Goal: Navigation & Orientation: Find specific page/section

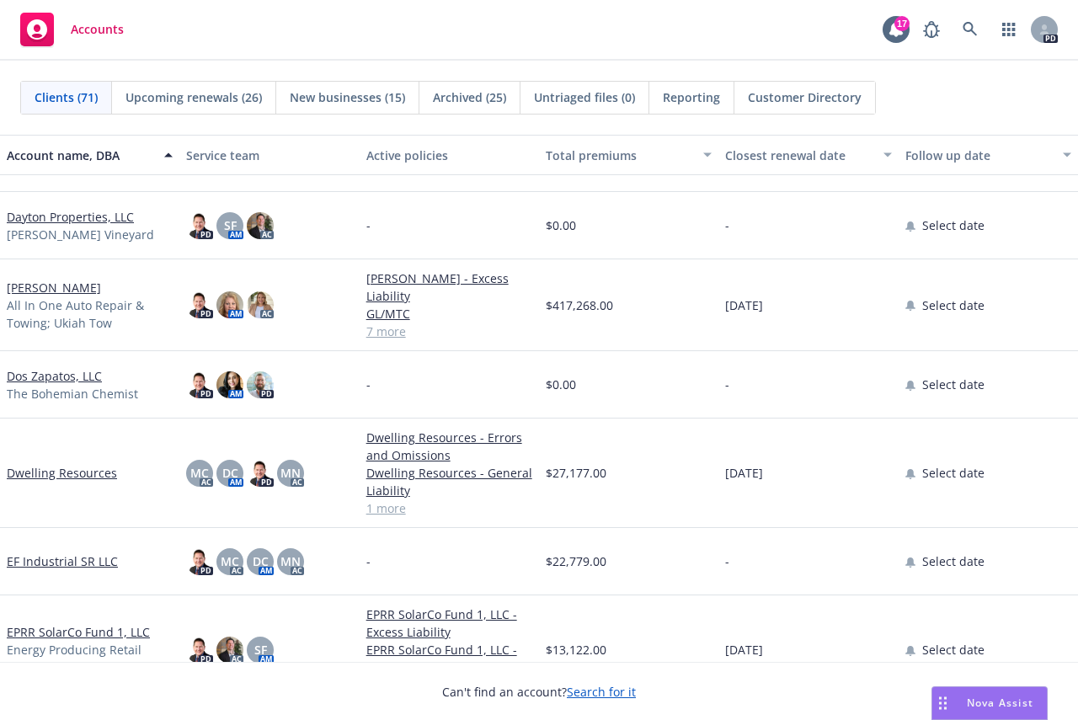
scroll to position [1177, 0]
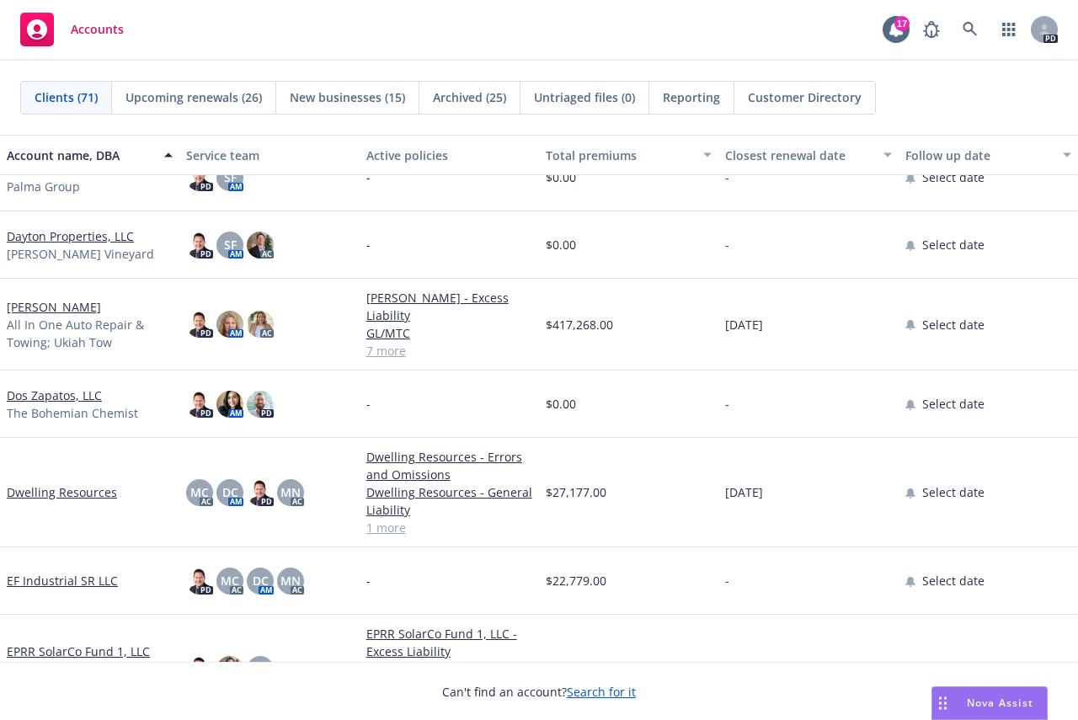
click at [59, 304] on link "[PERSON_NAME]" at bounding box center [54, 307] width 94 height 18
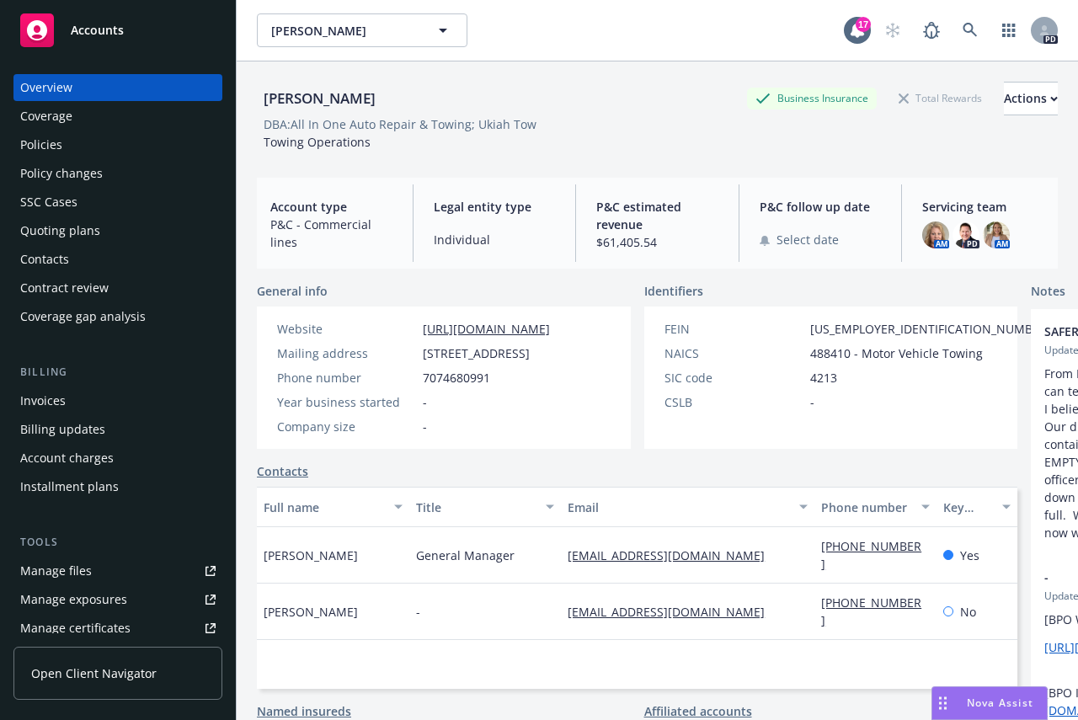
drag, startPoint x: 80, startPoint y: 13, endPoint x: 618, endPoint y: 28, distance: 538.5
click at [618, 28] on div "[PERSON_NAME] [PERSON_NAME] [PERSON_NAME]" at bounding box center [550, 30] width 587 height 34
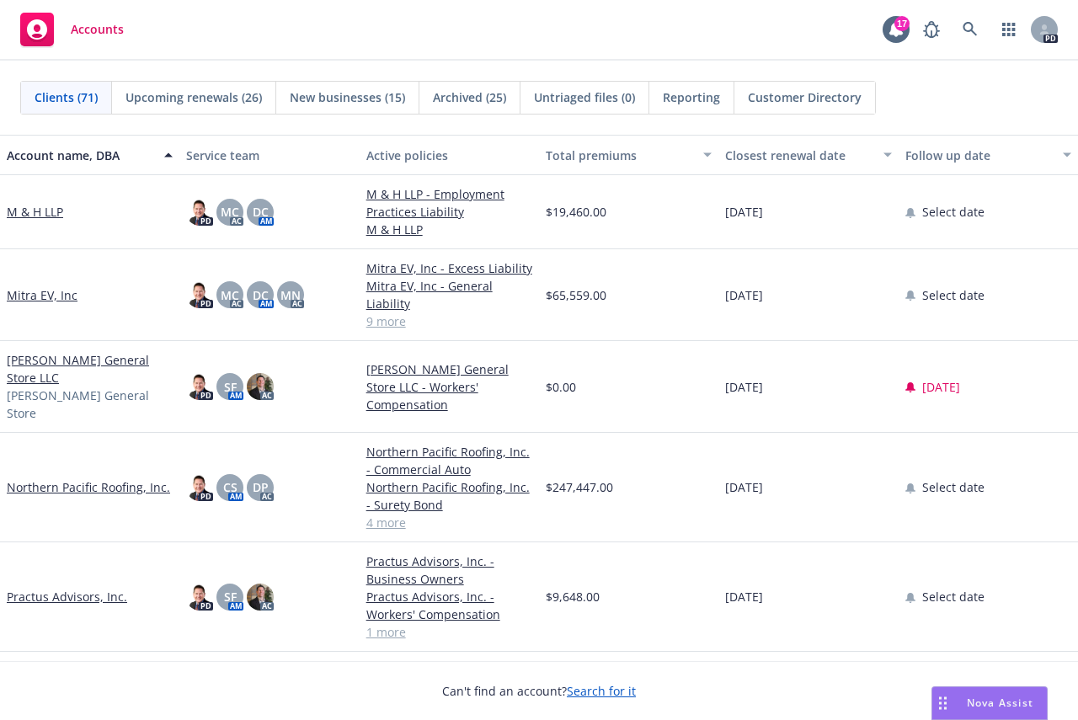
scroll to position [3117, 0]
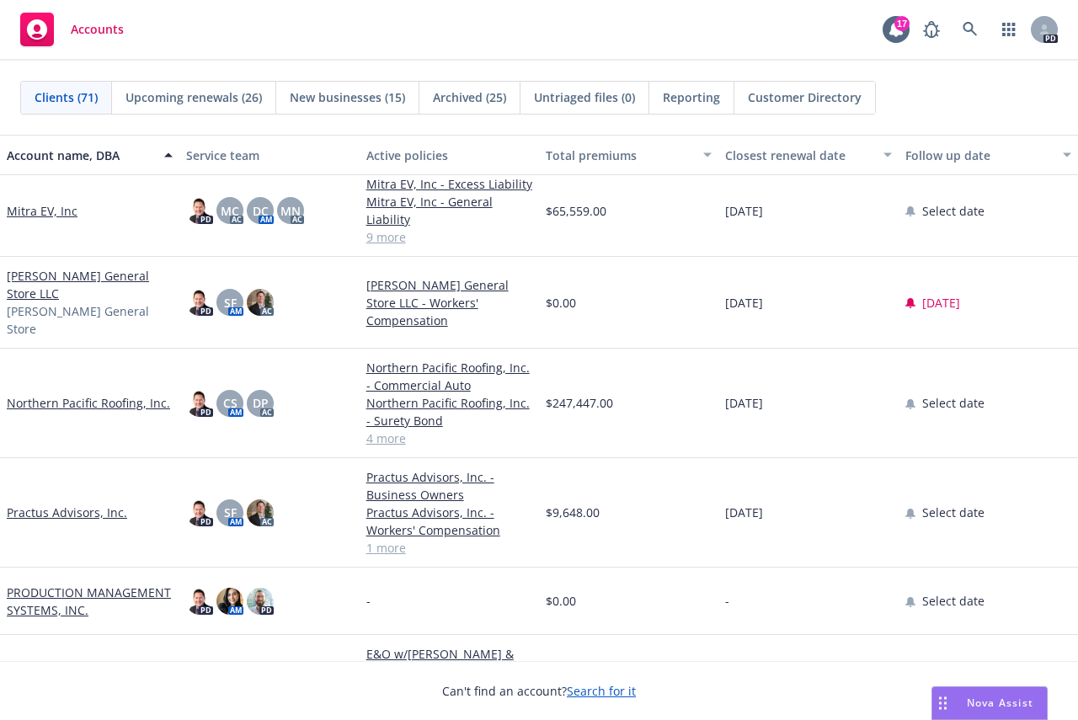
click at [61, 394] on link "Northern Pacific Roofing, Inc." at bounding box center [88, 403] width 163 height 18
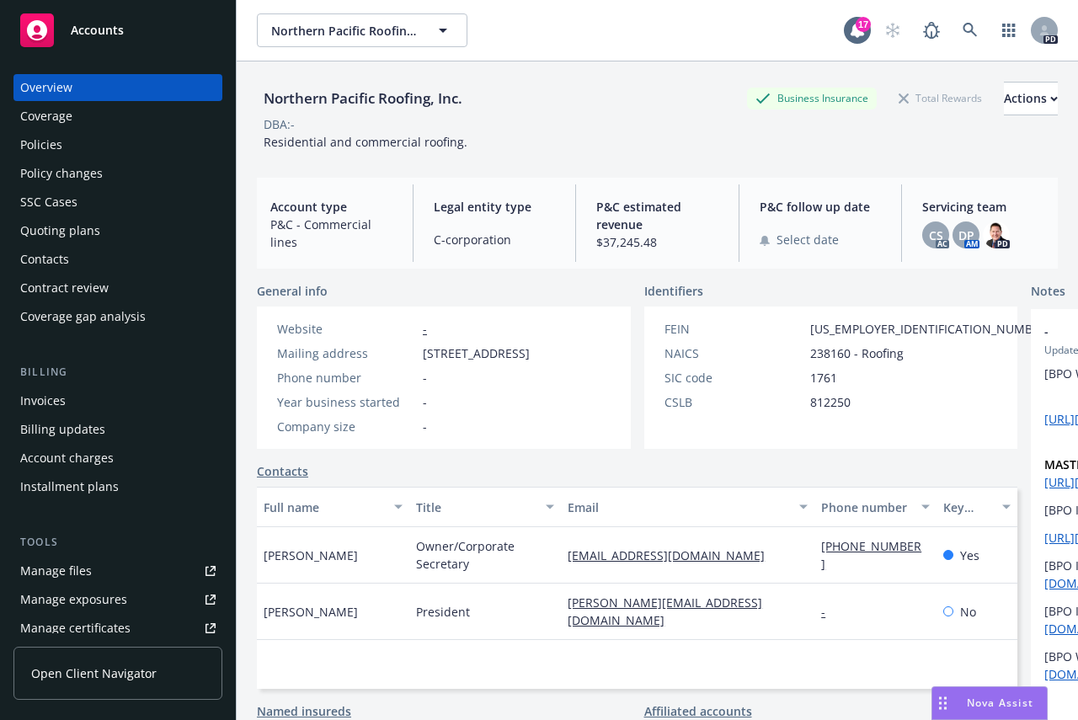
click at [81, 25] on span "Accounts" at bounding box center [97, 30] width 53 height 13
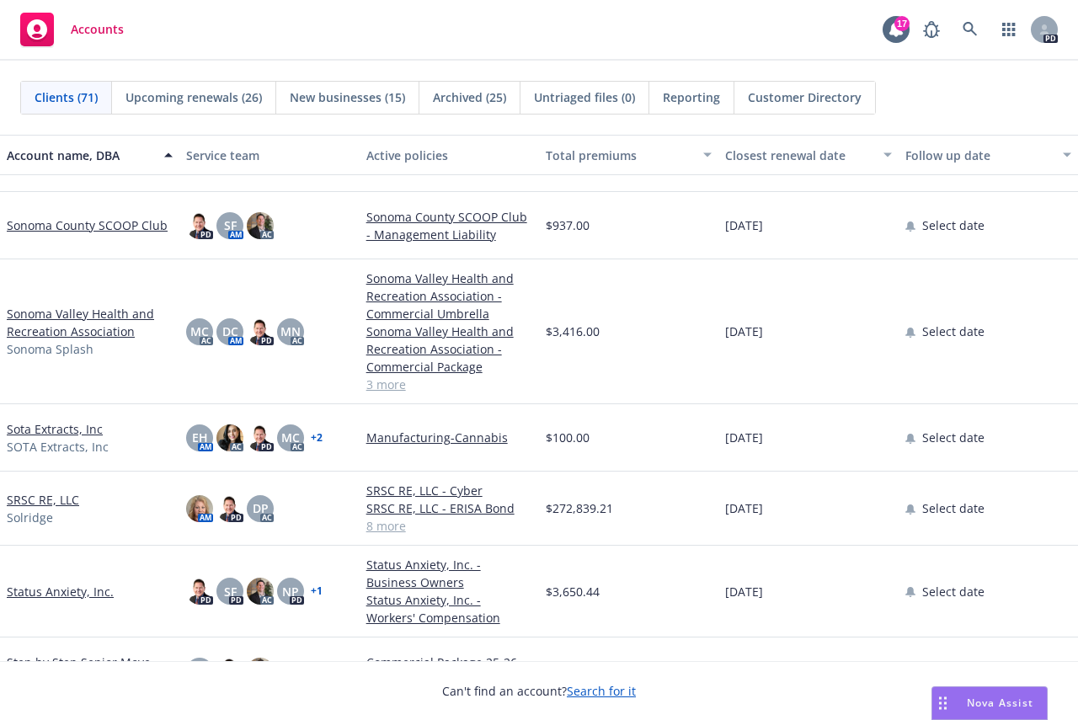
scroll to position [4043, 0]
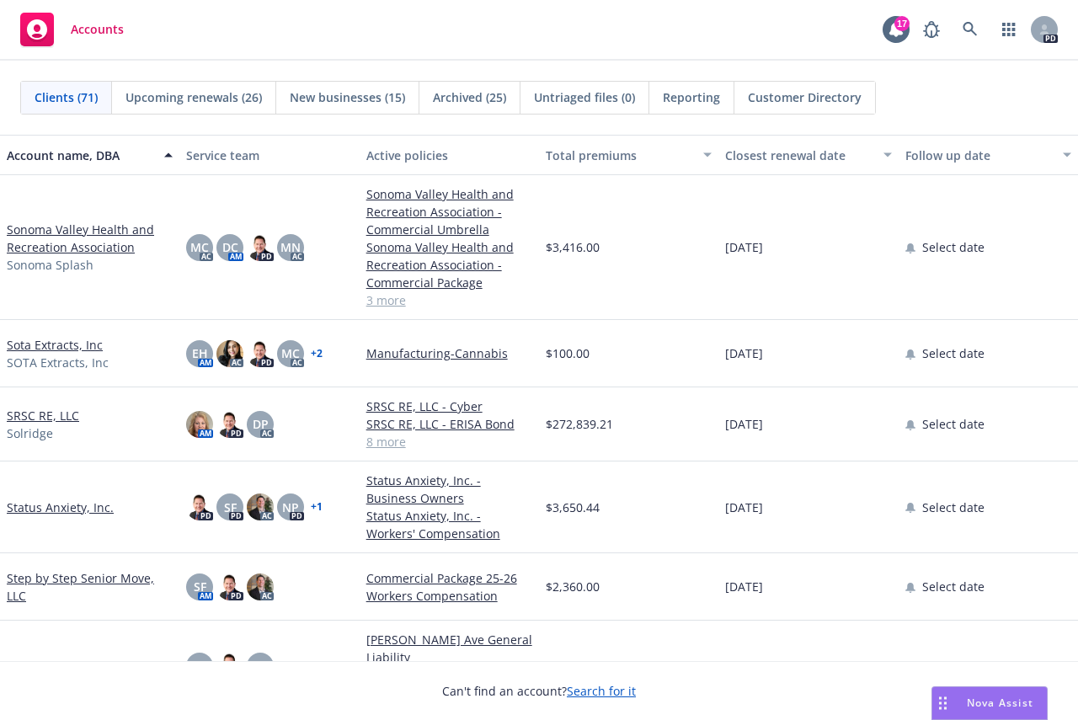
click at [42, 417] on link "SRSC RE, LLC" at bounding box center [43, 416] width 72 height 18
